Goal: Task Accomplishment & Management: Manage account settings

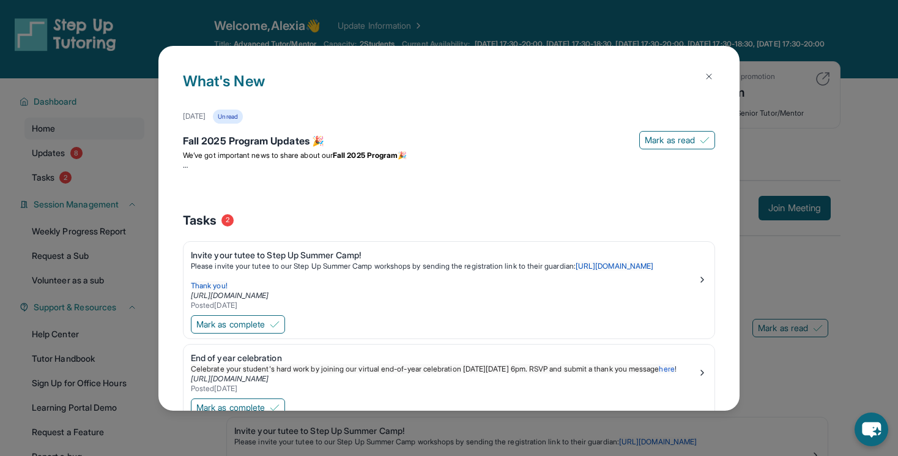
click at [707, 76] on img at bounding box center [709, 77] width 10 height 10
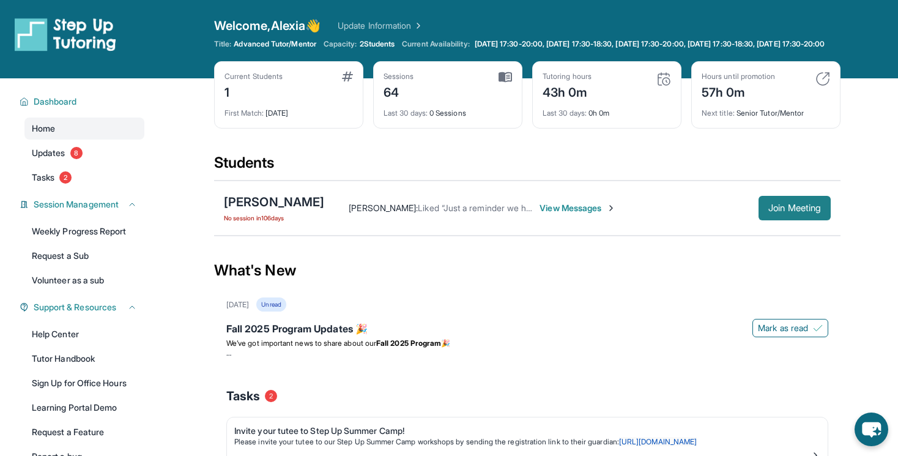
click at [802, 212] on span "Join Meeting" at bounding box center [794, 207] width 53 height 7
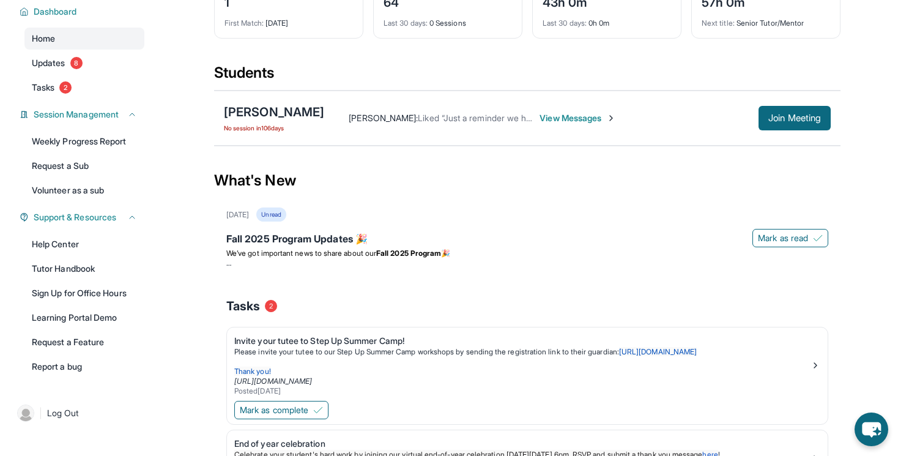
scroll to position [62, 0]
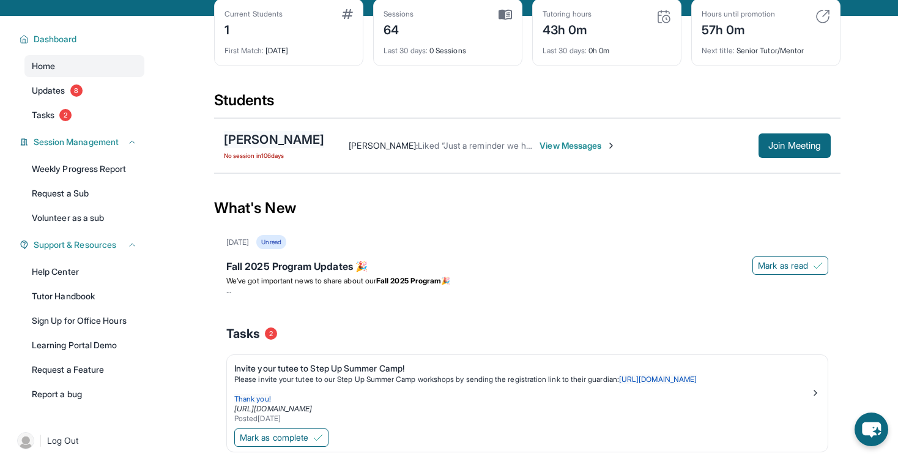
click at [286, 148] on div "[PERSON_NAME]" at bounding box center [274, 139] width 100 height 17
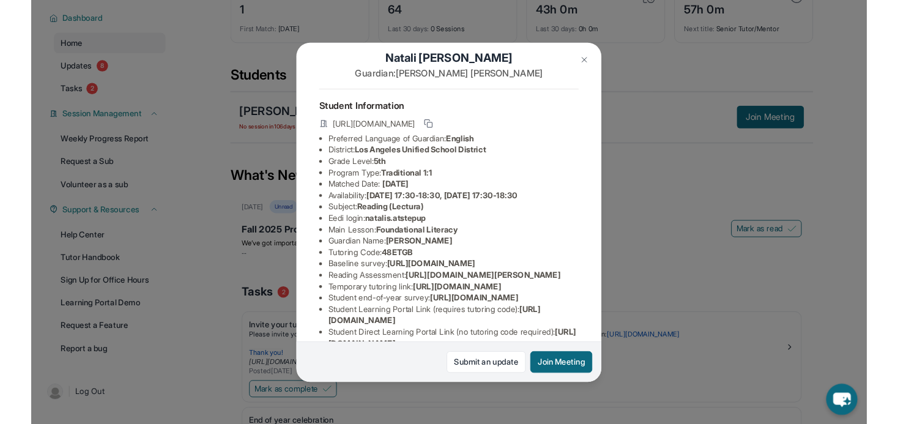
scroll to position [0, 0]
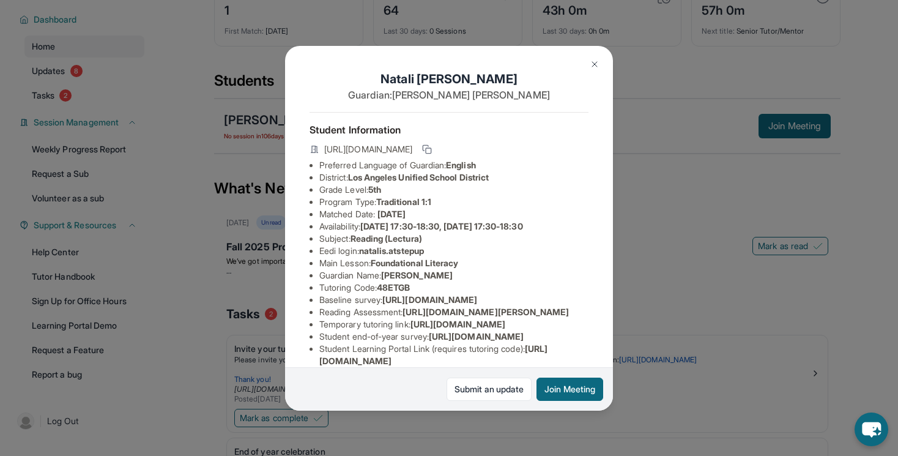
click at [592, 62] on img at bounding box center [595, 64] width 10 height 10
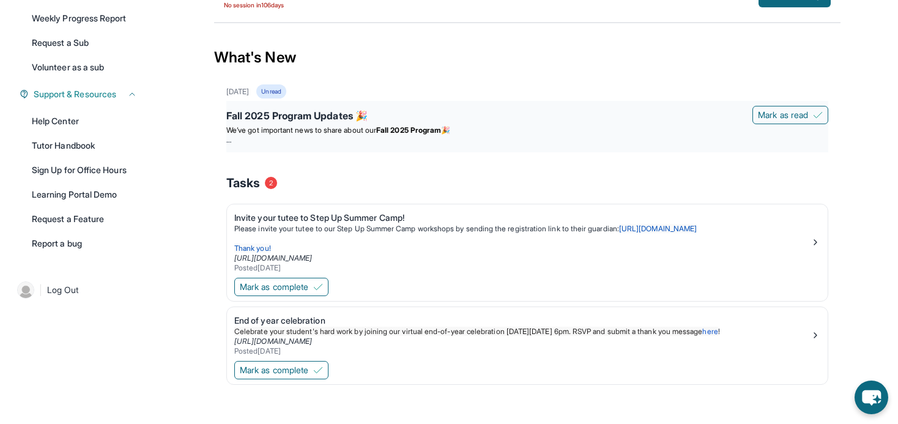
scroll to position [209, 0]
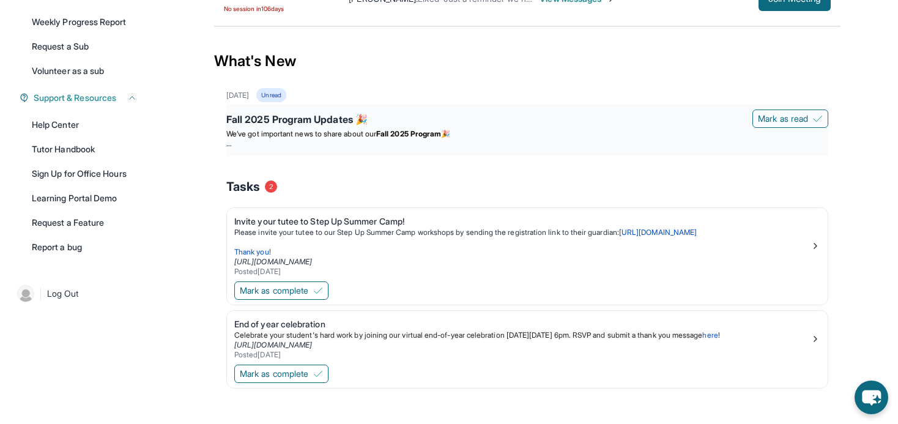
click at [242, 156] on div "Fall 2025 Program Updates 🎉 Mark as read We’ve got important news to share abou…" at bounding box center [527, 130] width 602 height 51
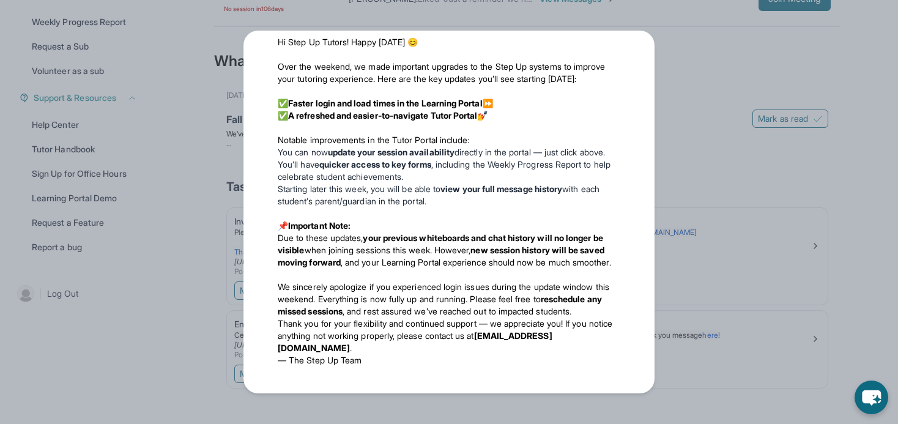
scroll to position [1812, 0]
click at [711, 280] on div "Updates September 12th Fall 2025 Program Updates 🎉 We’ve got important news to …" at bounding box center [449, 212] width 898 height 424
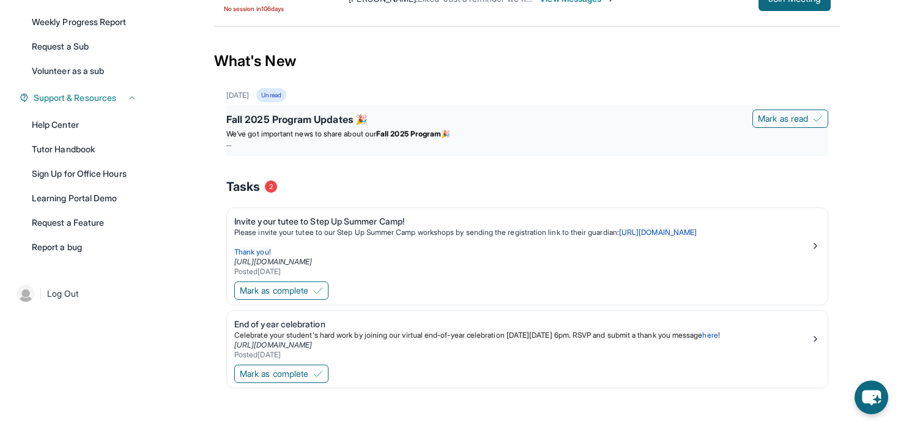
click at [748, 121] on div "Fall 2025 Program Updates 🎉 Mark as read We’ve got important news to share abou…" at bounding box center [527, 130] width 602 height 51
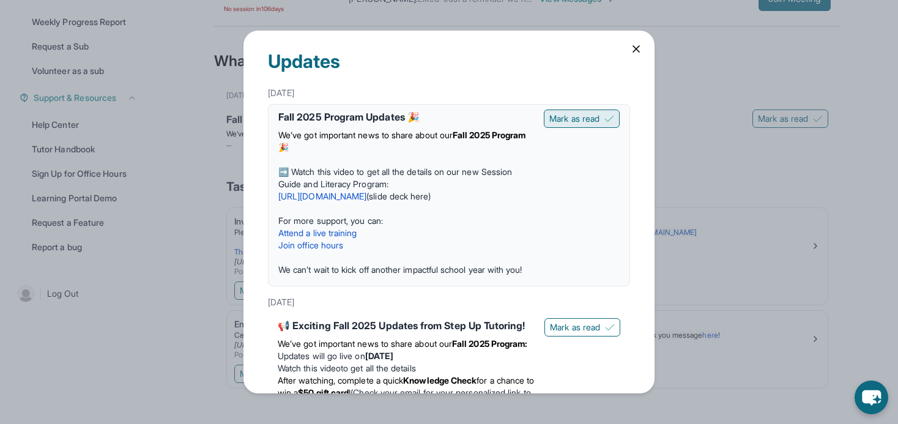
click at [589, 127] on button "Mark as read" at bounding box center [582, 119] width 76 height 18
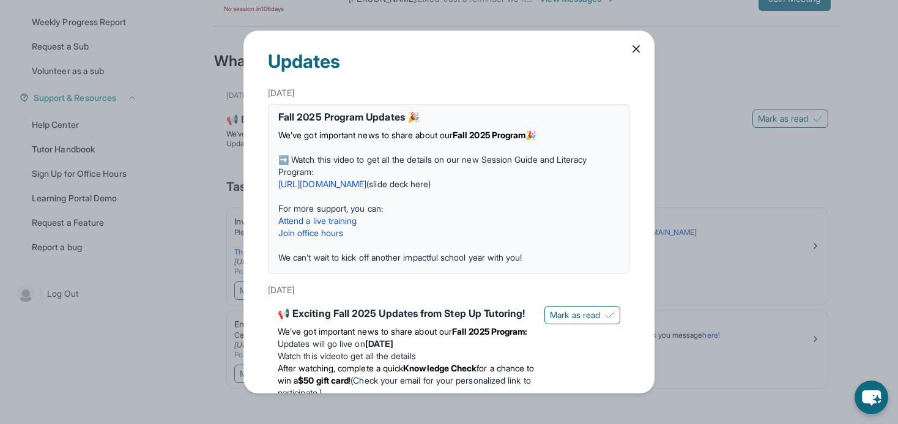
click at [631, 48] on icon at bounding box center [636, 49] width 12 height 12
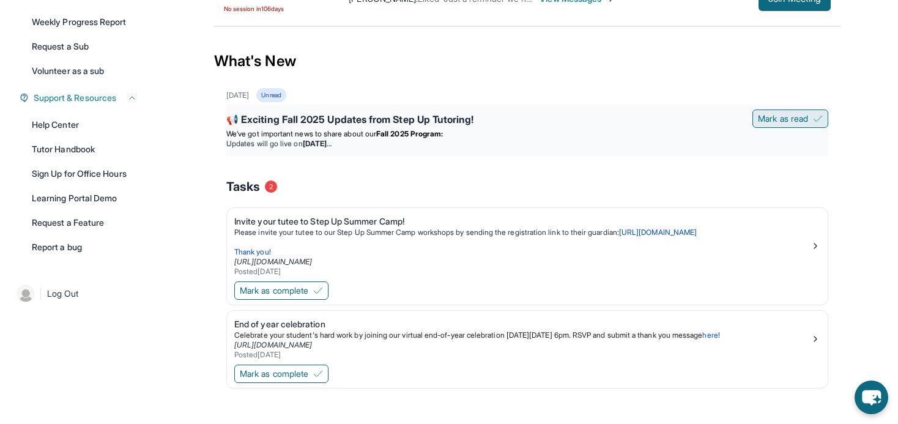
click at [762, 124] on span "Mark as read" at bounding box center [783, 119] width 50 height 12
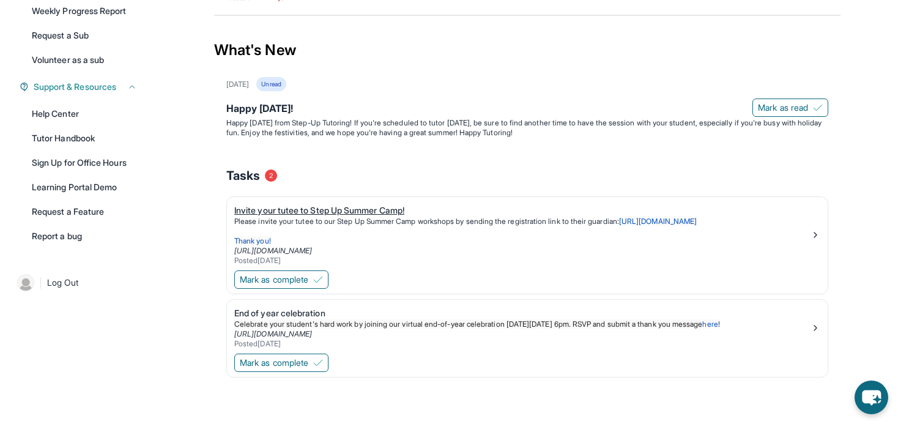
scroll to position [230, 0]
click at [772, 102] on span "Mark as read" at bounding box center [783, 108] width 50 height 12
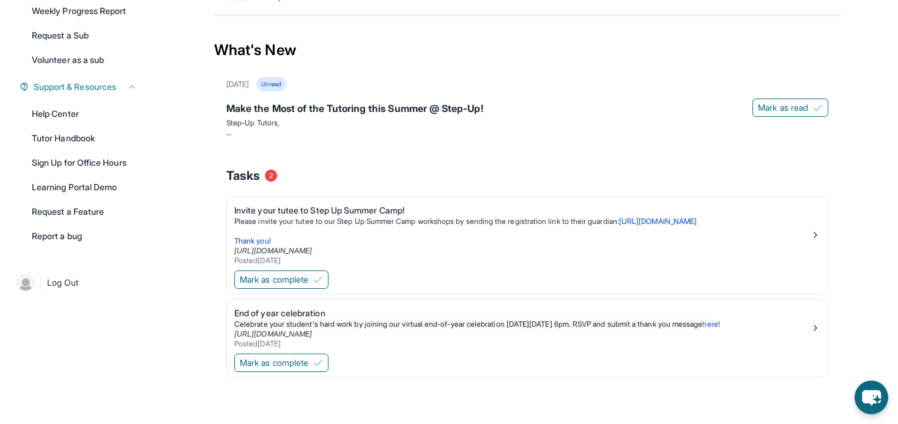
click at [772, 102] on span "Mark as read" at bounding box center [783, 108] width 50 height 12
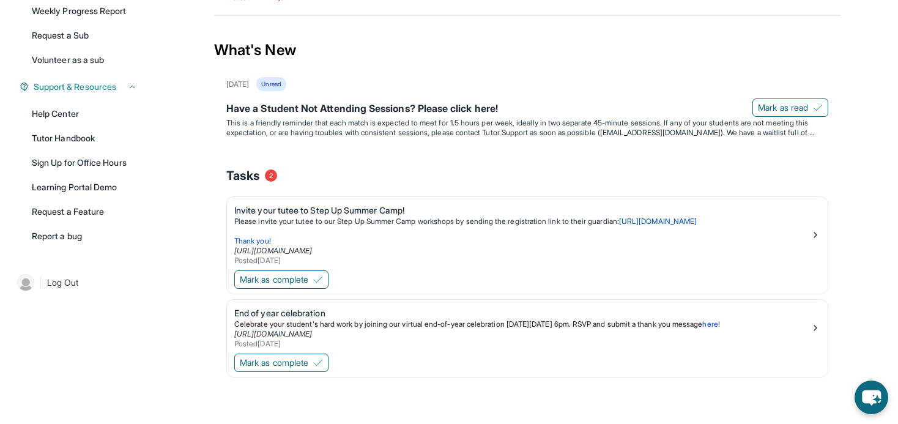
click at [772, 102] on span "Mark as read" at bounding box center [783, 108] width 50 height 12
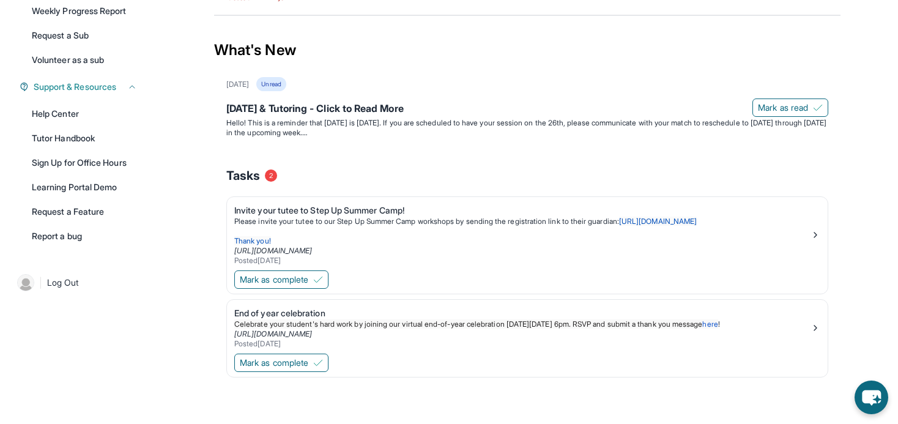
click at [772, 102] on span "Mark as read" at bounding box center [783, 108] width 50 height 12
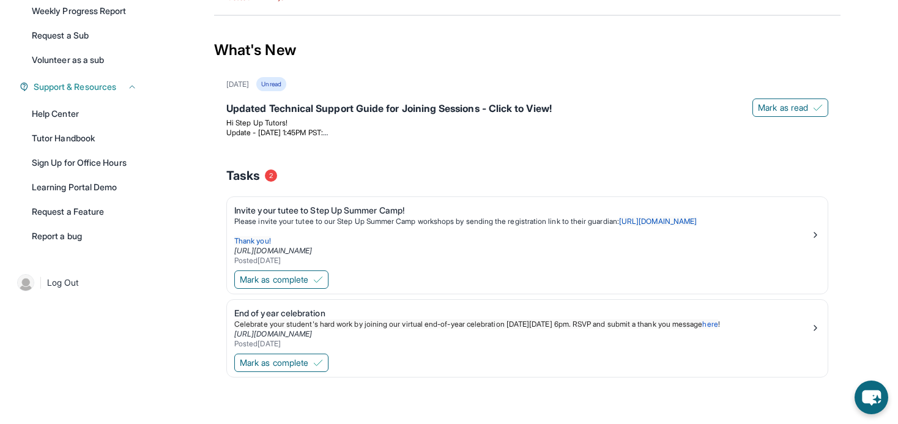
click at [772, 102] on span "Mark as read" at bounding box center [783, 108] width 50 height 12
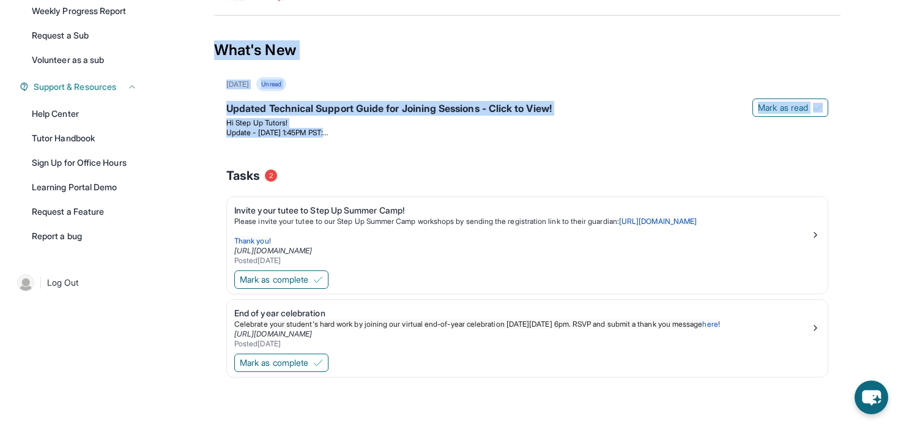
scroll to position [152, 0]
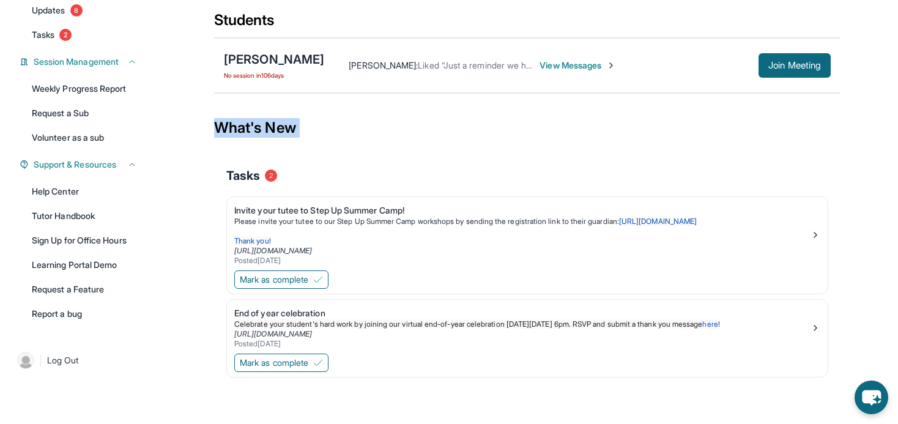
click at [772, 101] on div "What's New" at bounding box center [527, 128] width 626 height 54
click at [595, 121] on div "What's New" at bounding box center [527, 128] width 626 height 54
click at [300, 279] on span "Mark as complete" at bounding box center [274, 279] width 69 height 12
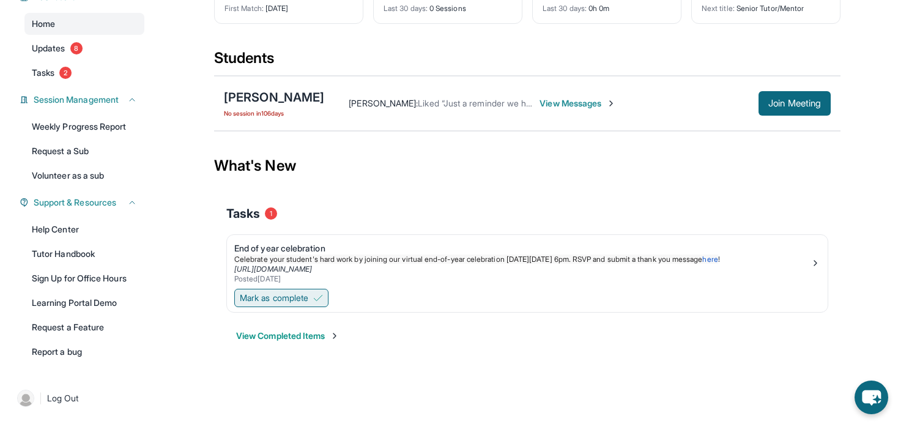
scroll to position [114, 0]
click at [299, 297] on span "Mark as complete" at bounding box center [274, 298] width 69 height 12
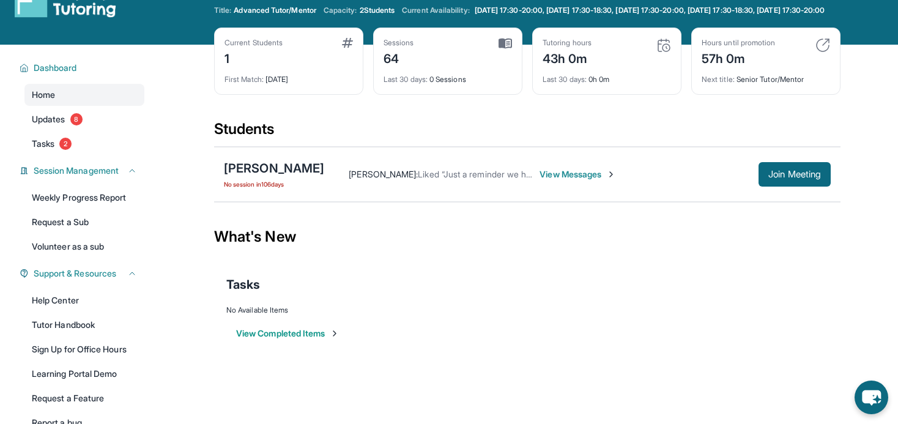
scroll to position [24, 0]
